Goal: Transaction & Acquisition: Purchase product/service

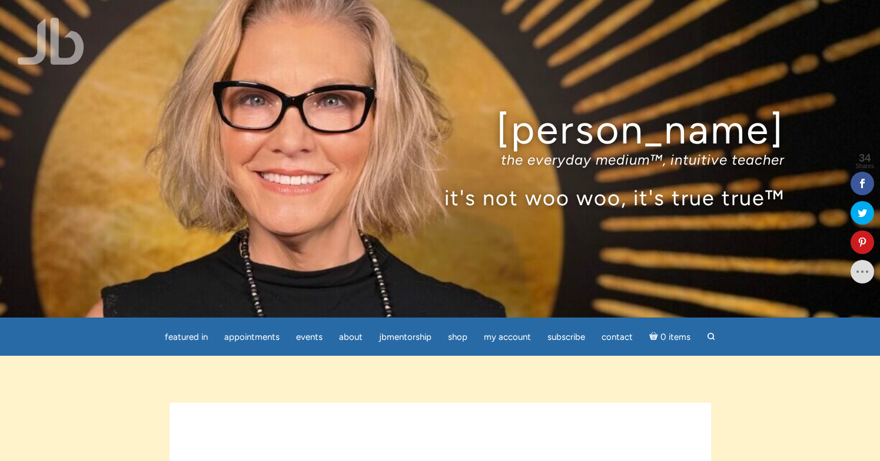
click at [235, 230] on div "Jamie Butler the everyday medium™, intuitive teacher it's not woo woo, it's tru…" at bounding box center [440, 159] width 880 height 318
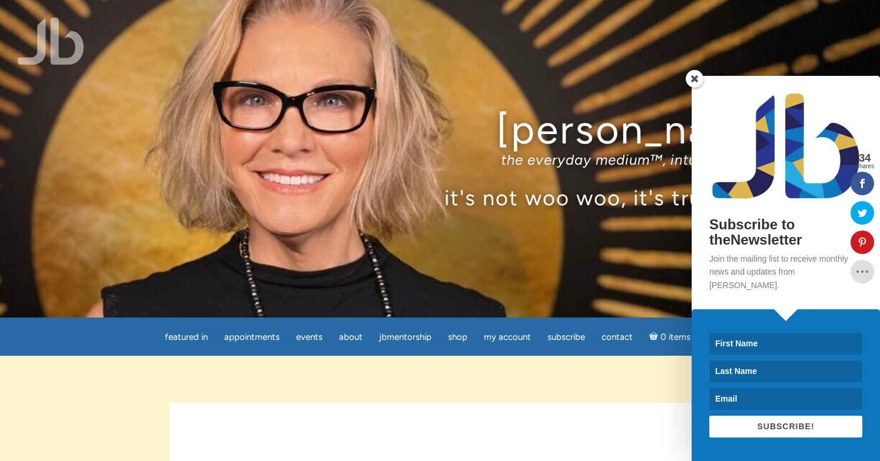
click at [694, 88] on span at bounding box center [695, 79] width 18 height 18
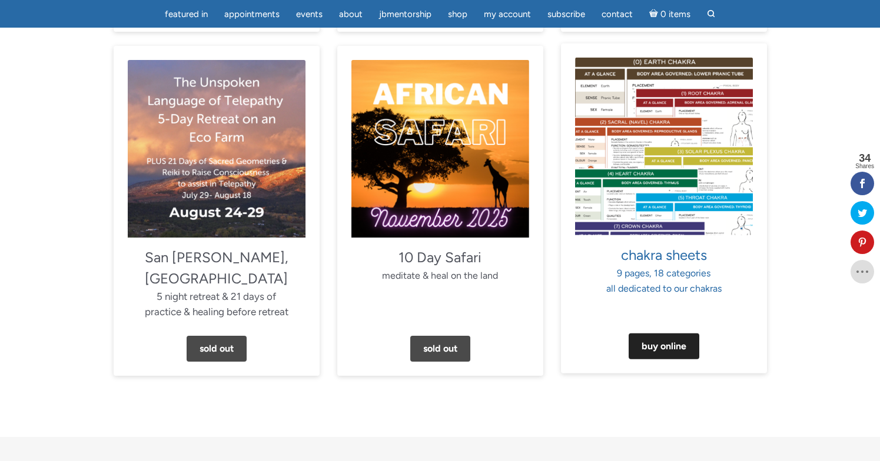
scroll to position [1083, 0]
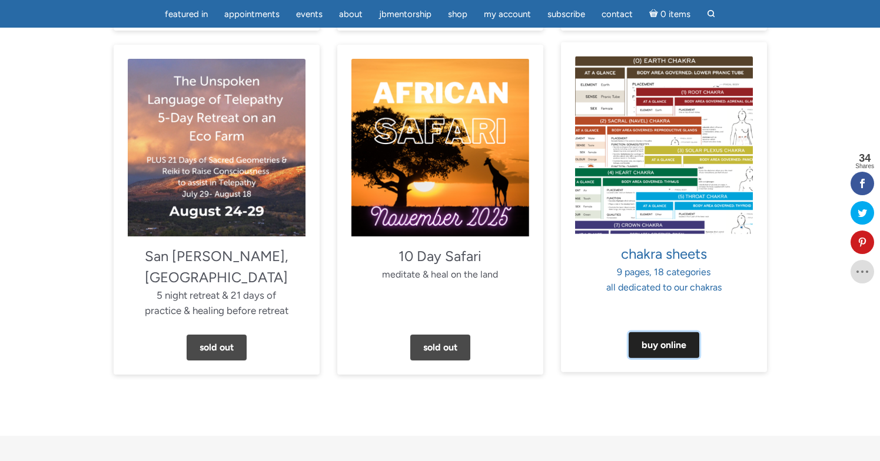
click at [667, 333] on link "Buy Online" at bounding box center [664, 346] width 71 height 26
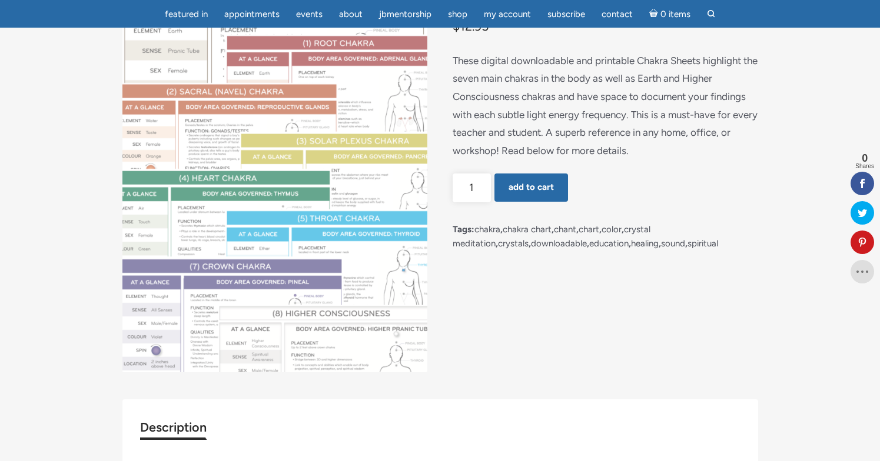
scroll to position [142, 0]
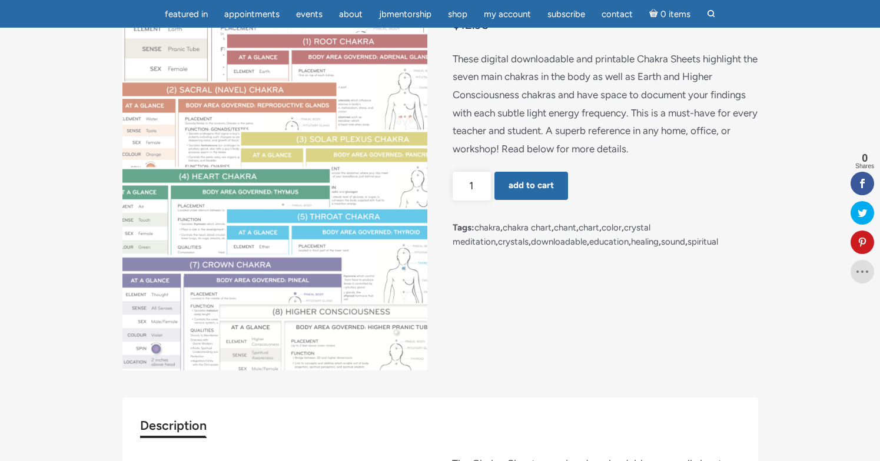
click at [320, 305] on img "main" at bounding box center [274, 173] width 305 height 395
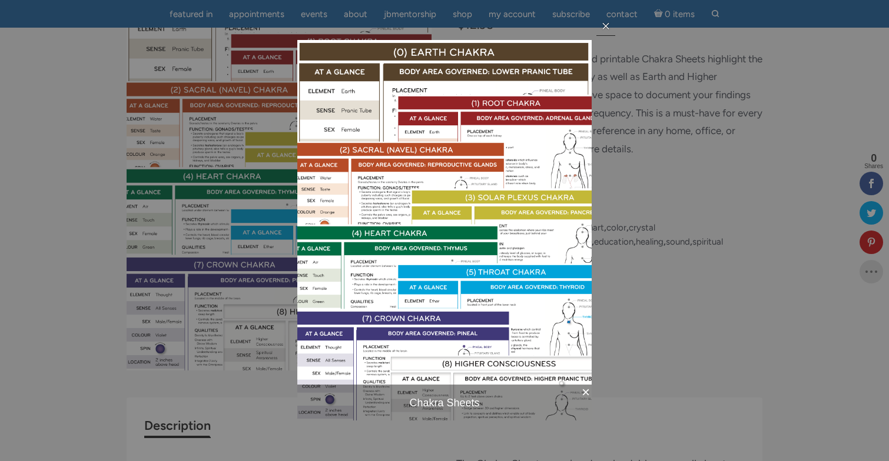
click at [605, 23] on icon at bounding box center [605, 25] width 9 height 9
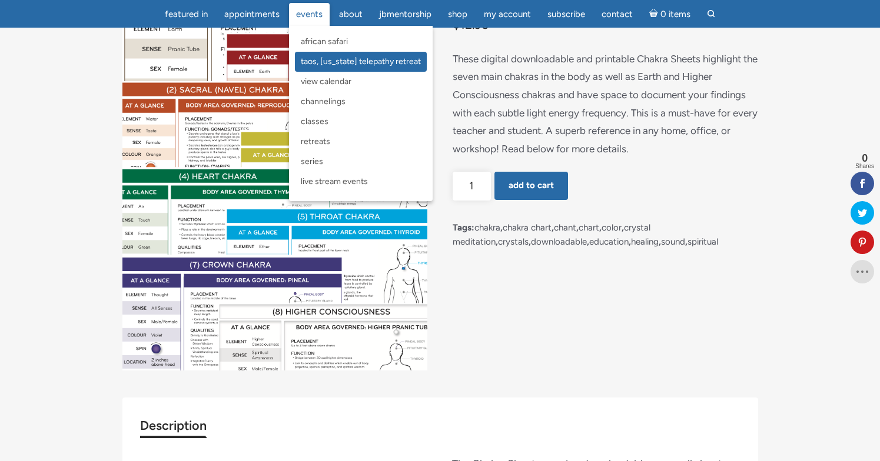
click at [345, 62] on span "Taos, [US_STATE] Telepathy Retreat" at bounding box center [361, 61] width 120 height 10
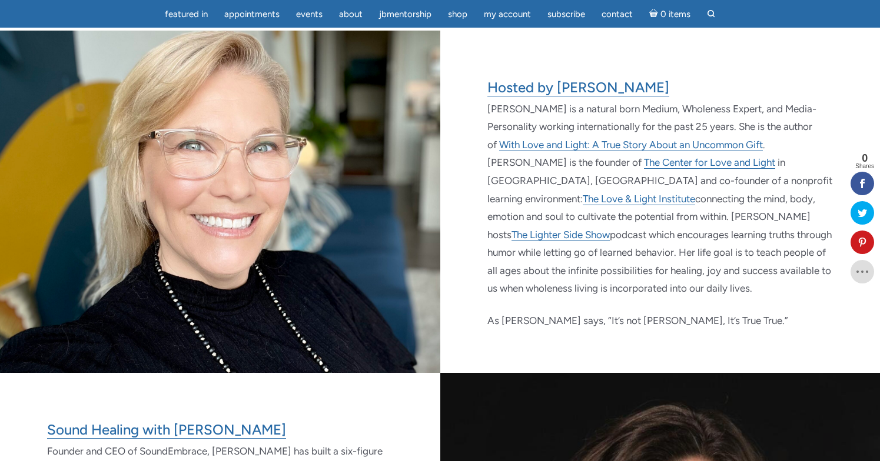
scroll to position [1723, 0]
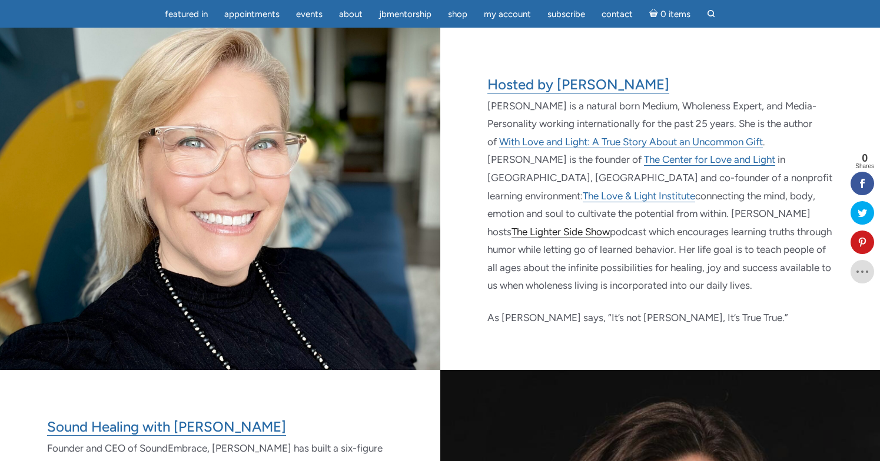
click at [583, 226] on link "The Lighter Side Show" at bounding box center [560, 232] width 98 height 12
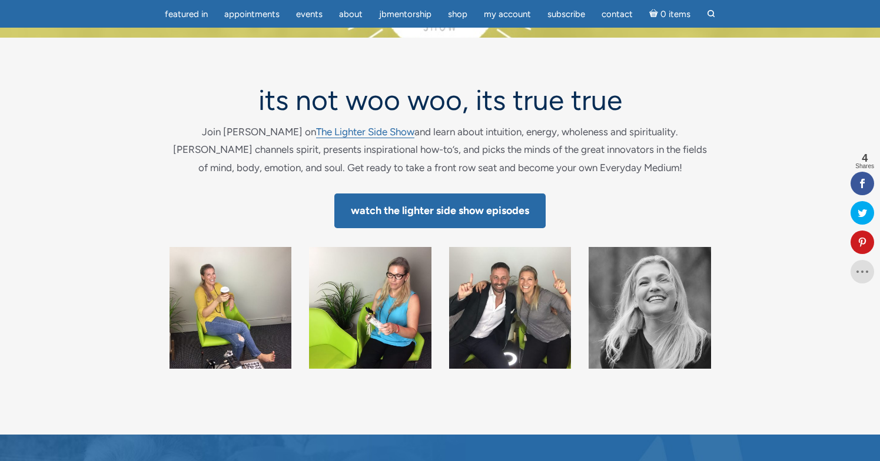
scroll to position [74, 0]
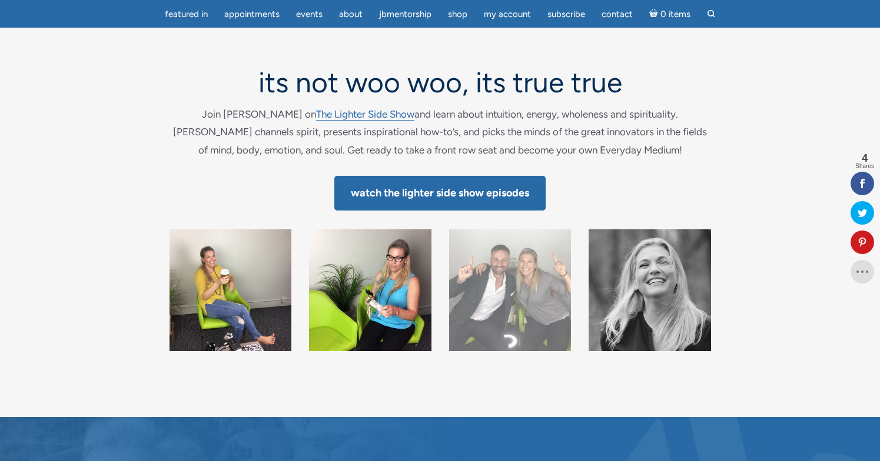
click at [513, 290] on img "main" at bounding box center [510, 291] width 122 height 122
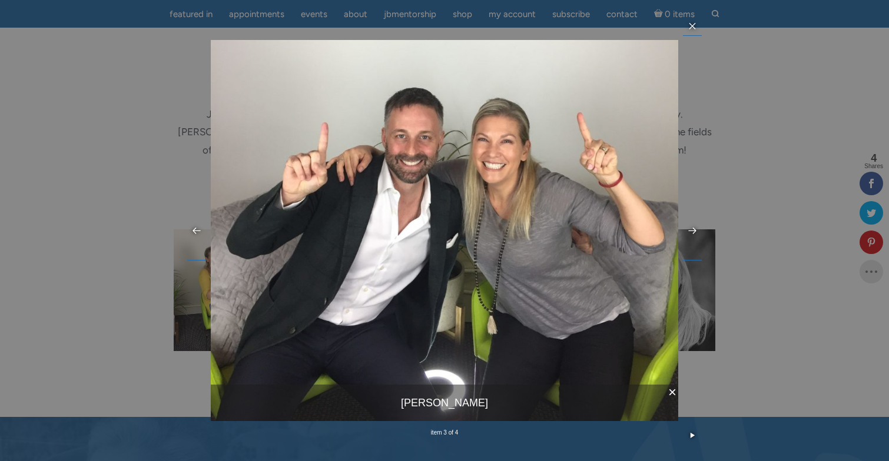
click at [670, 393] on link "×" at bounding box center [670, 394] width 16 height 19
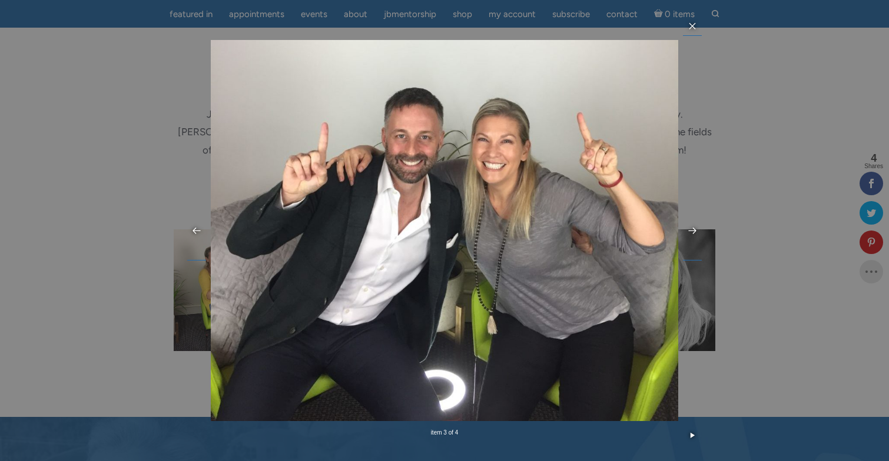
click at [717, 367] on div "× Jamie Butler item 3 of 4 …" at bounding box center [444, 230] width 889 height 461
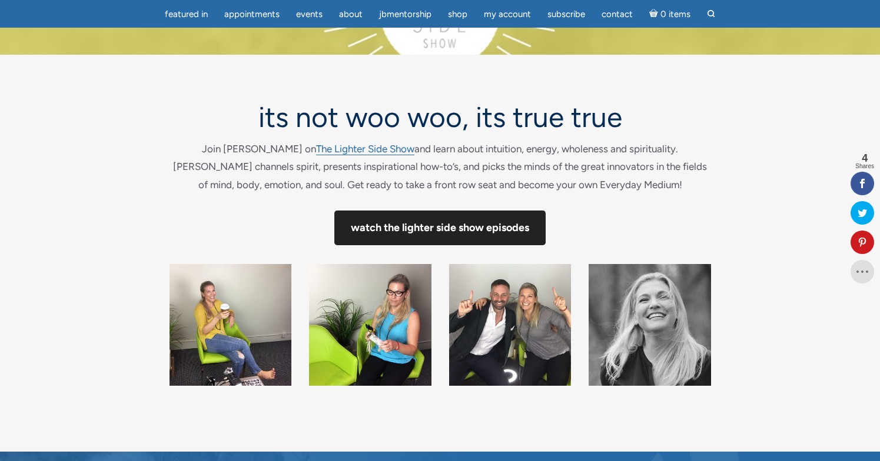
scroll to position [22, 0]
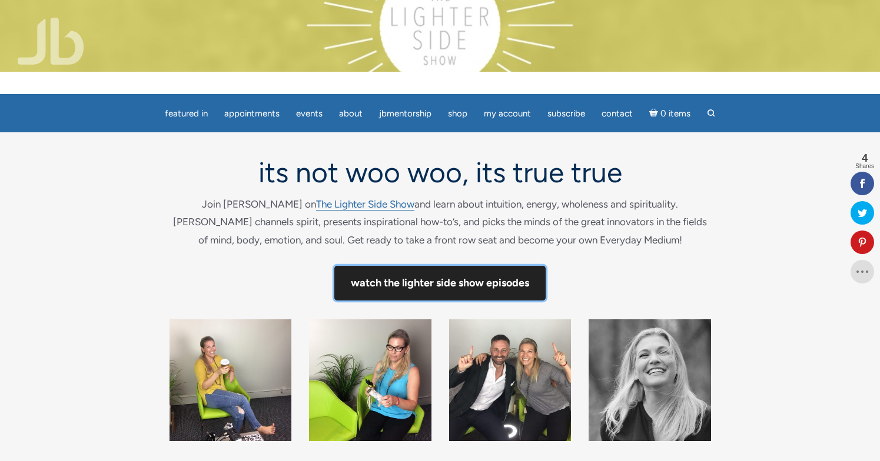
click at [434, 287] on link "Watch The Lighter Side Show Episodes" at bounding box center [439, 283] width 211 height 35
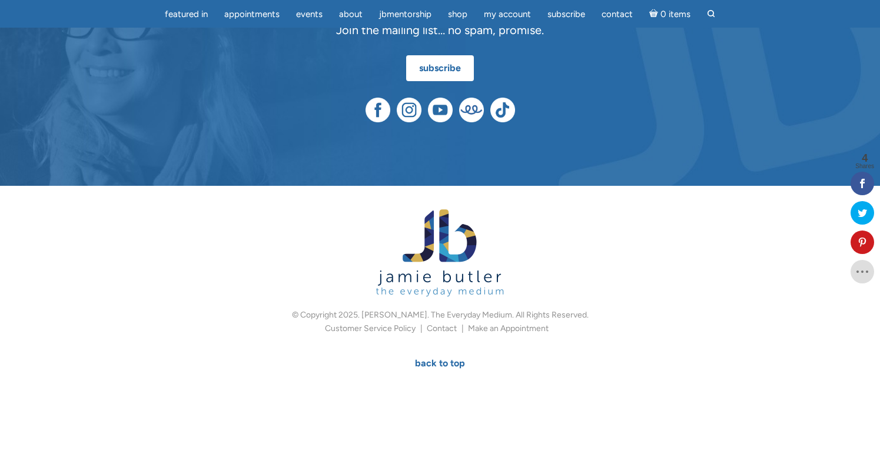
scroll to position [0, 0]
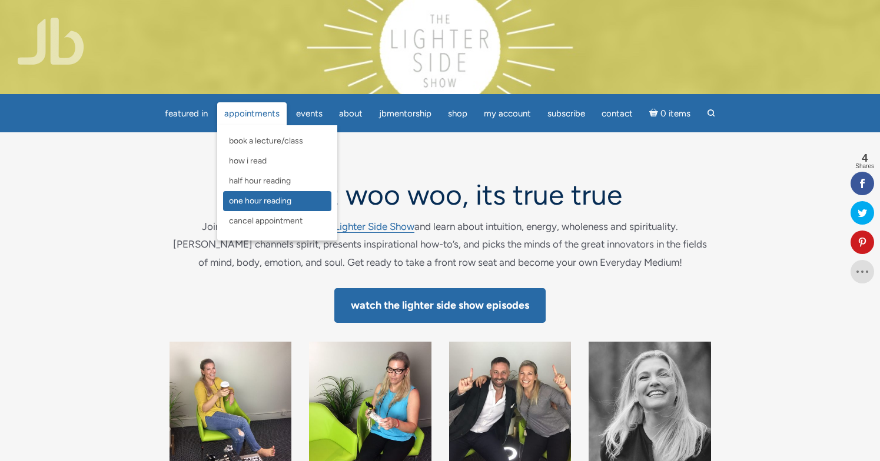
click at [246, 200] on span "One Hour Reading" at bounding box center [260, 201] width 62 height 10
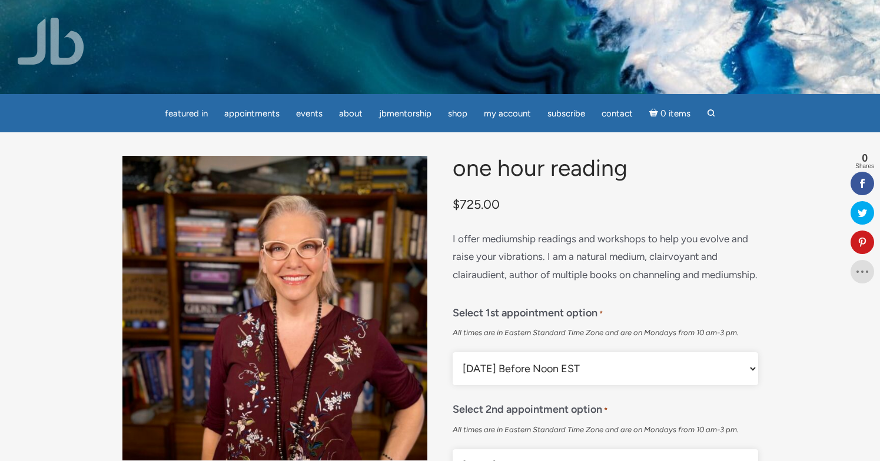
click at [367, 302] on img "main" at bounding box center [274, 308] width 305 height 305
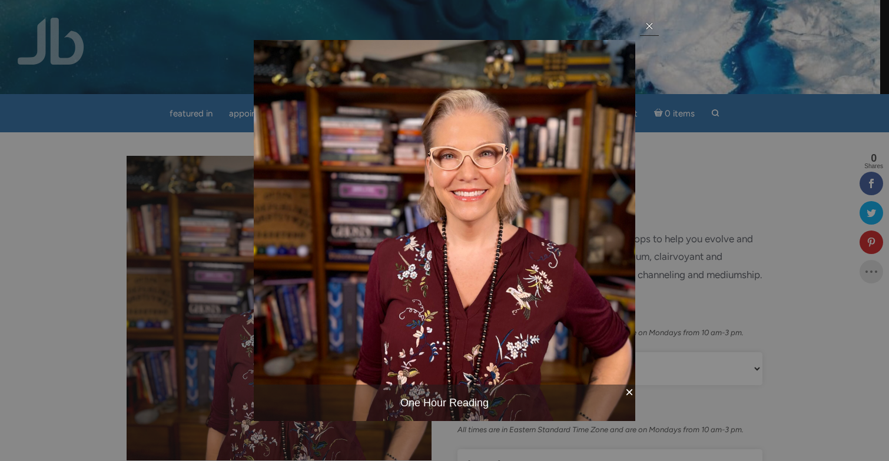
click at [651, 28] on icon at bounding box center [649, 26] width 6 height 6
